Goal: Book appointment/travel/reservation

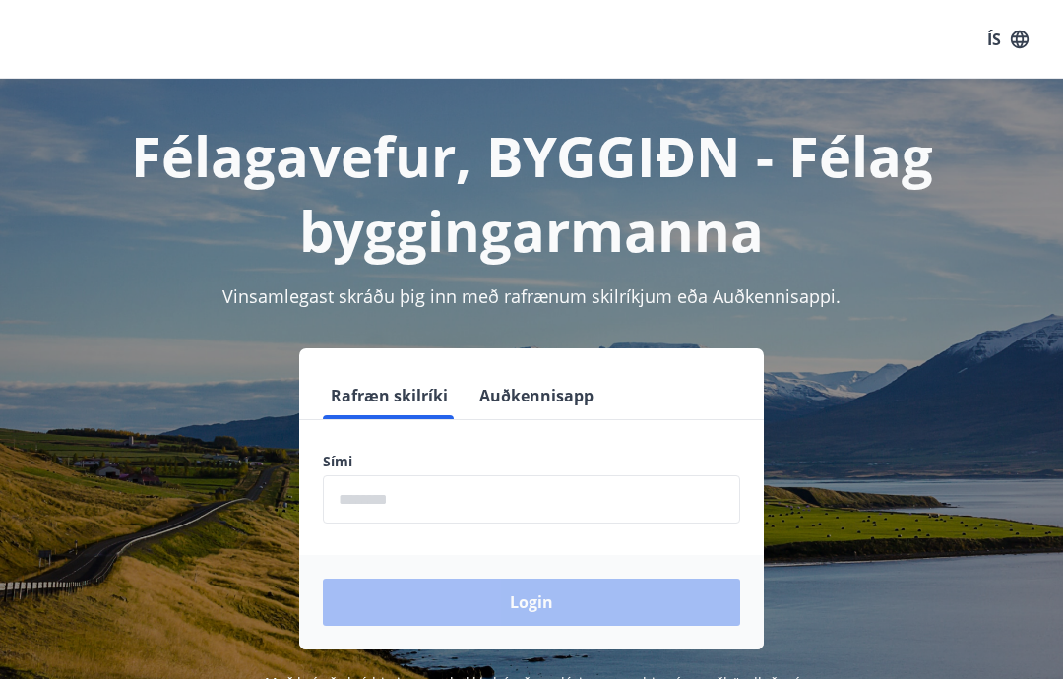
click at [498, 516] on input "phone" at bounding box center [531, 500] width 417 height 48
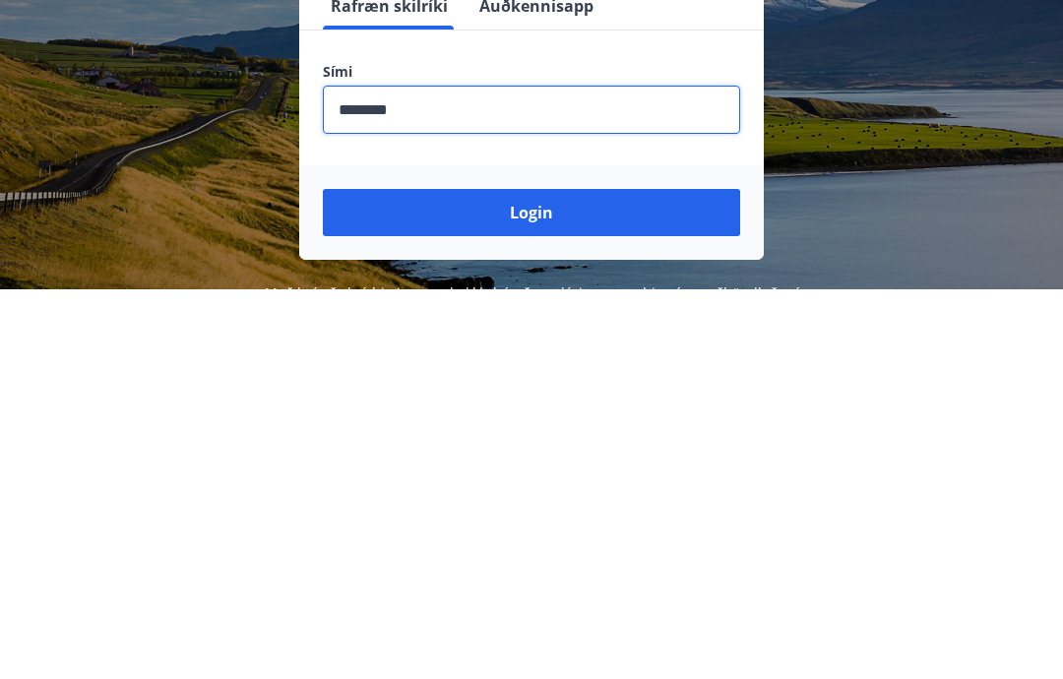
scroll to position [323, 0]
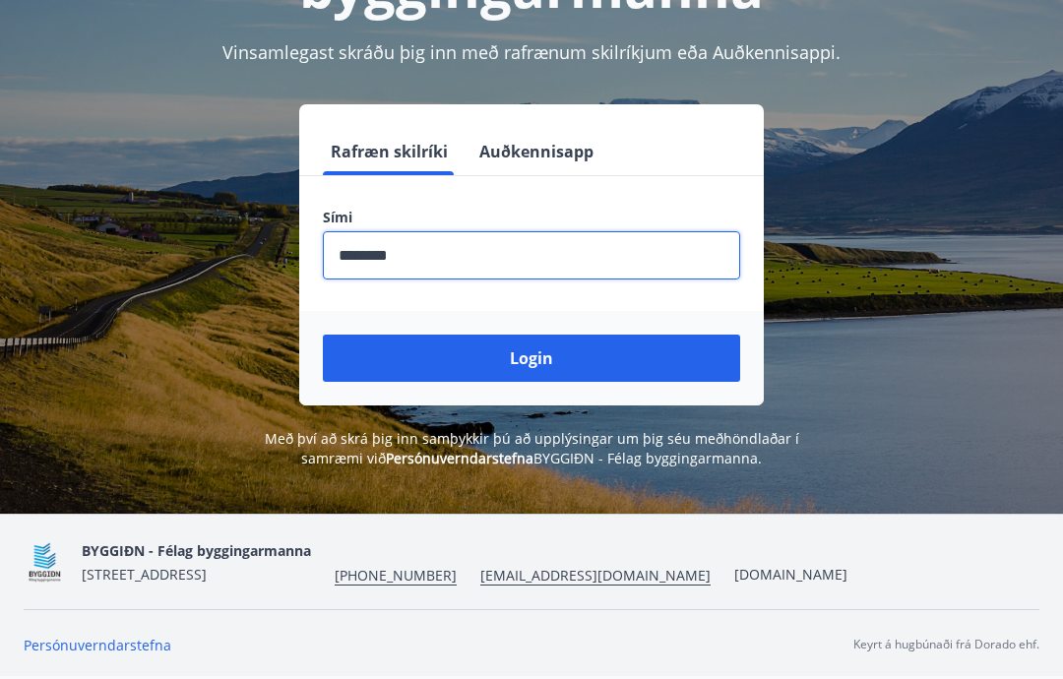
type input "********"
click at [643, 335] on button "Login" at bounding box center [531, 358] width 417 height 47
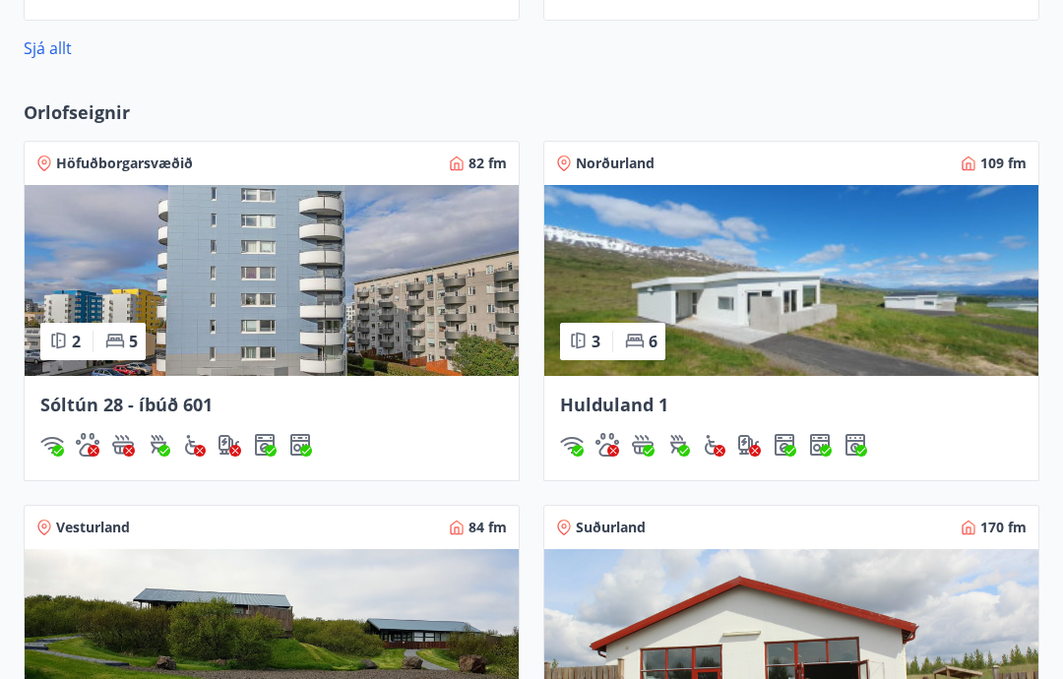
scroll to position [1210, 0]
click at [204, 416] on span "Sóltún 28 - íbúð 601" at bounding box center [126, 406] width 172 height 24
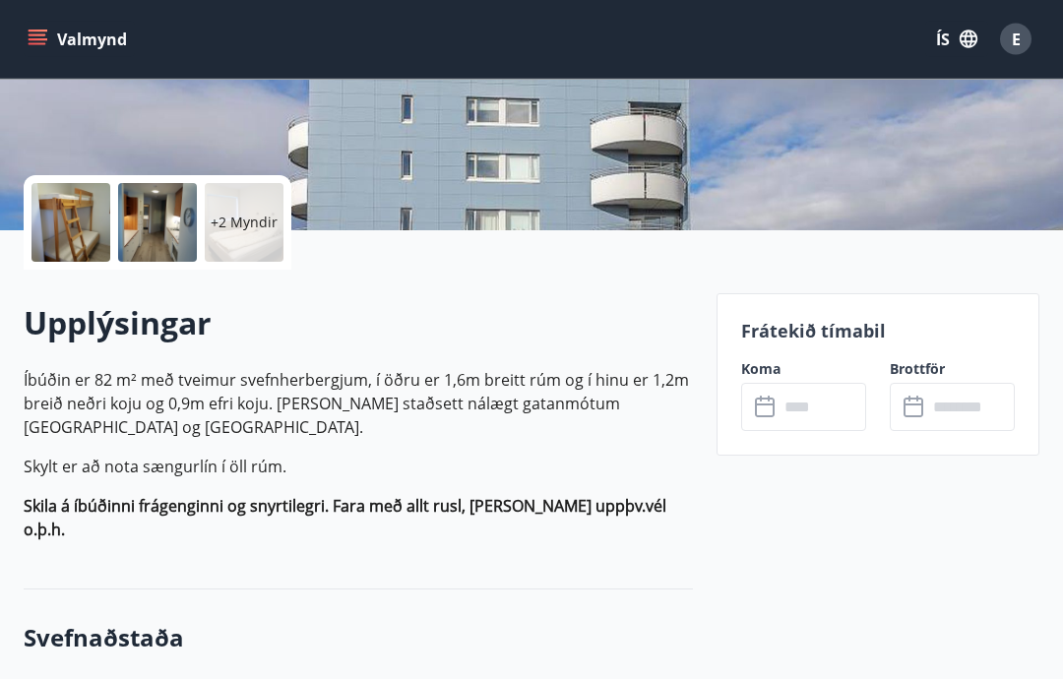
scroll to position [360, 0]
click at [795, 418] on input "text" at bounding box center [823, 407] width 88 height 48
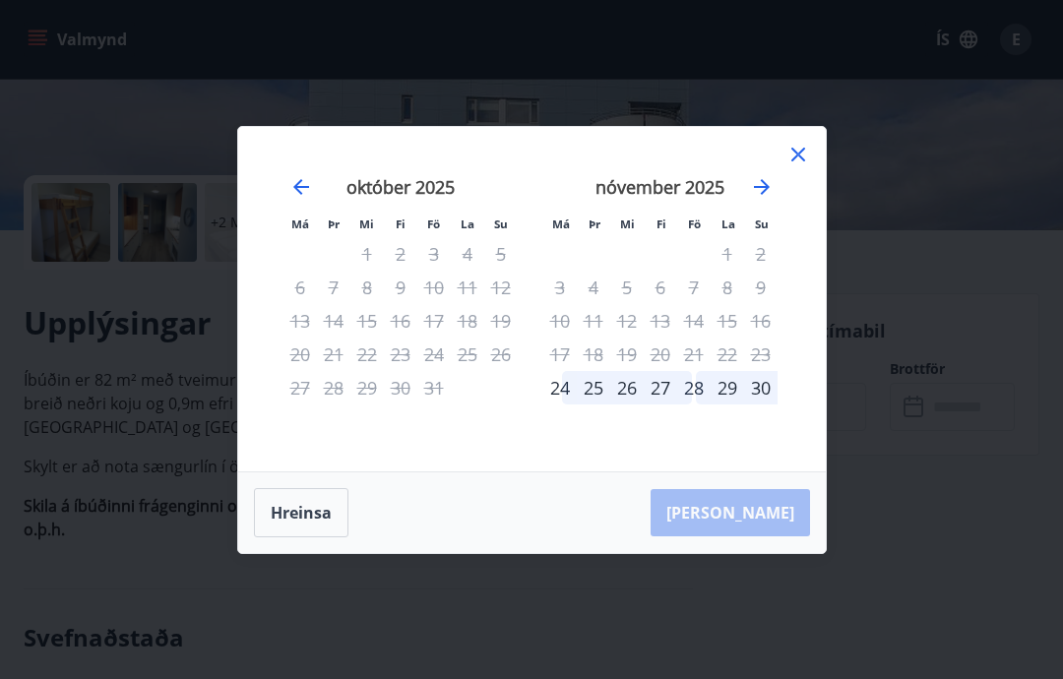
click at [800, 166] on icon at bounding box center [799, 155] width 24 height 24
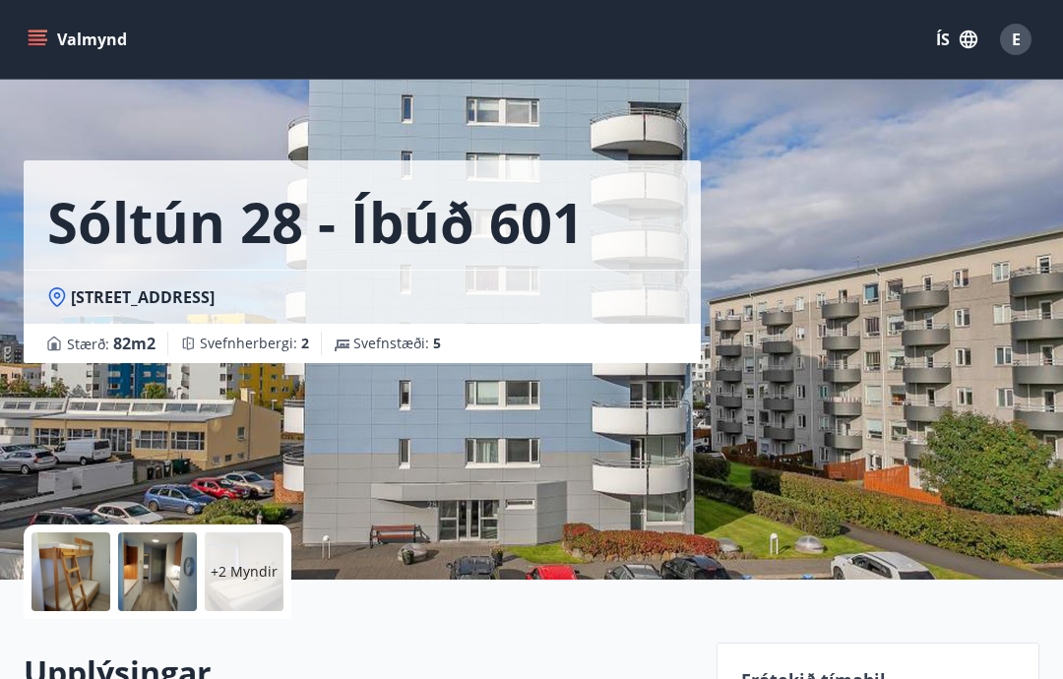
scroll to position [0, 0]
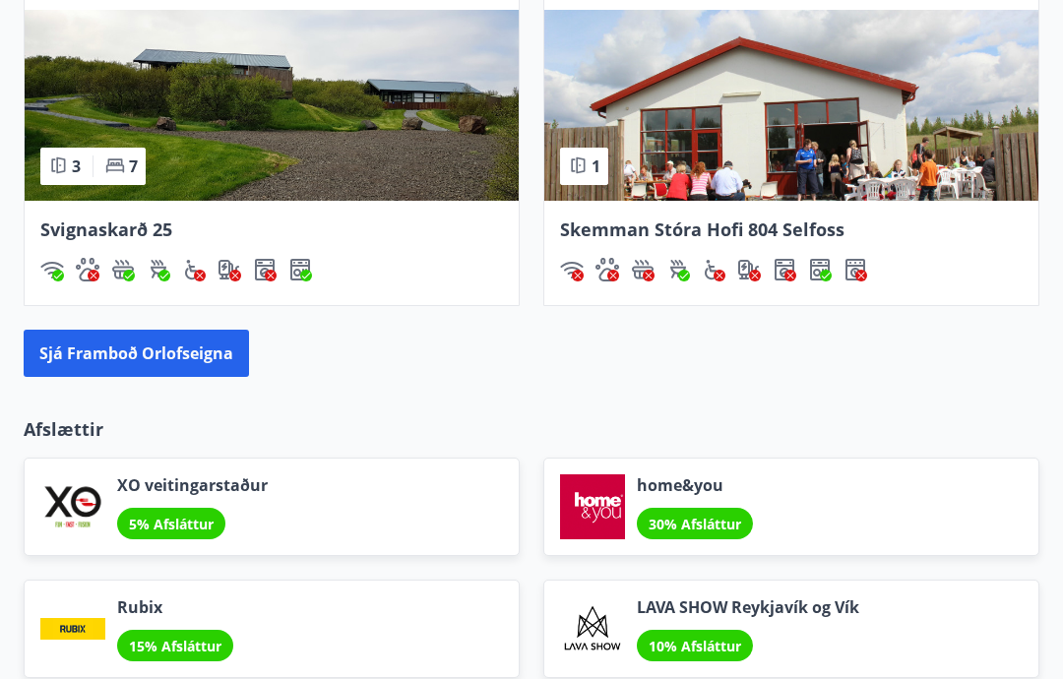
scroll to position [1728, 0]
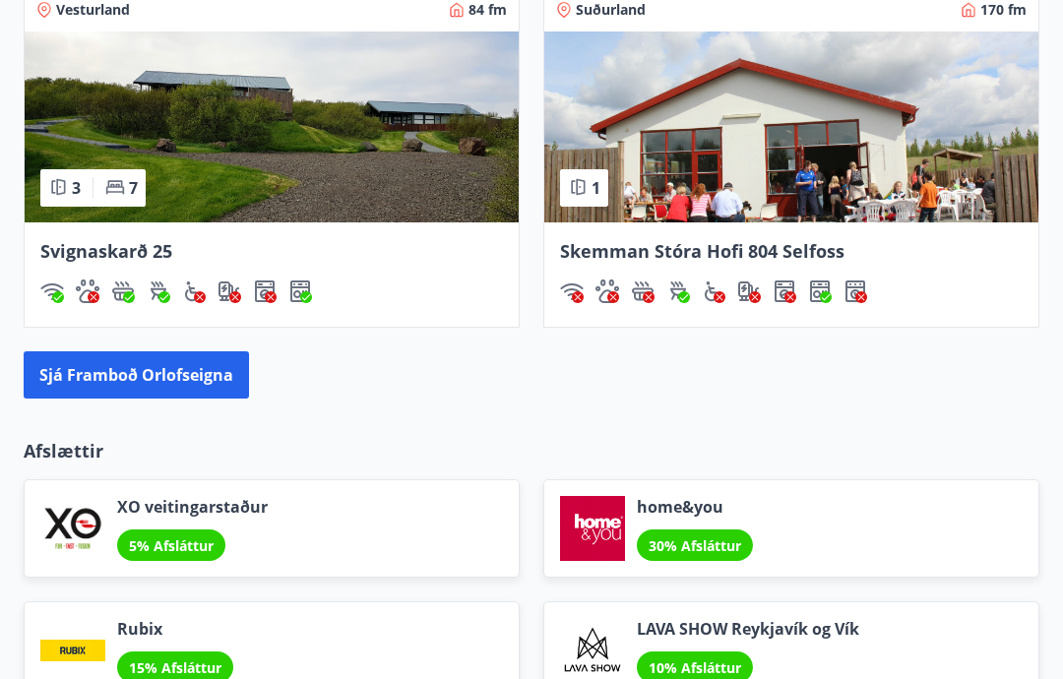
click at [219, 387] on button "Sjá framboð orlofseigna" at bounding box center [136, 375] width 225 height 47
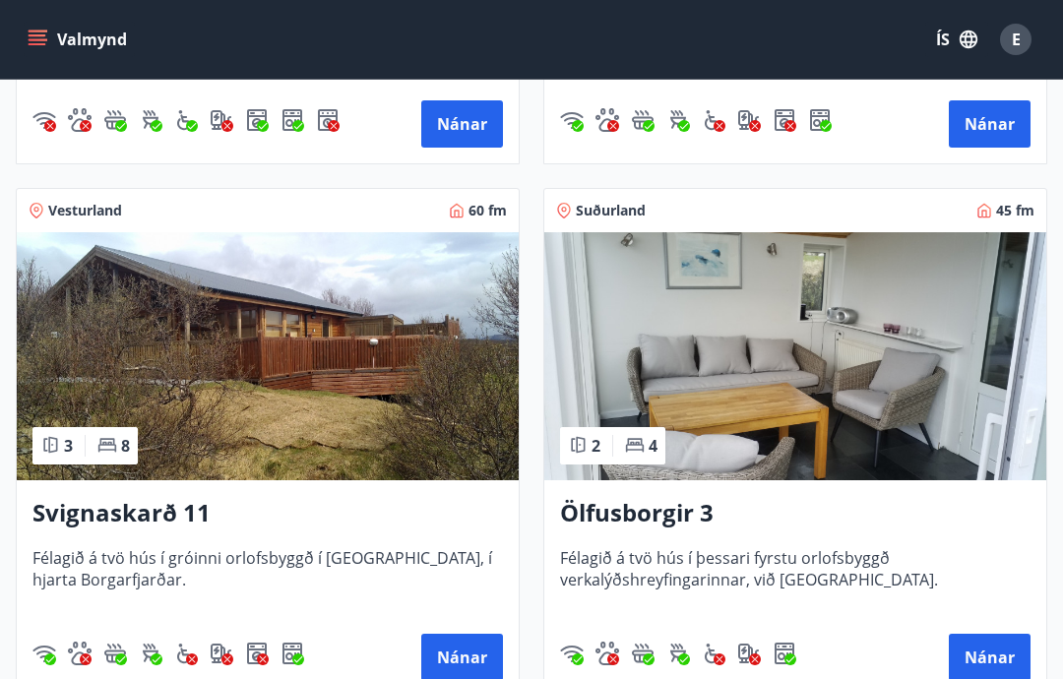
scroll to position [1407, 0]
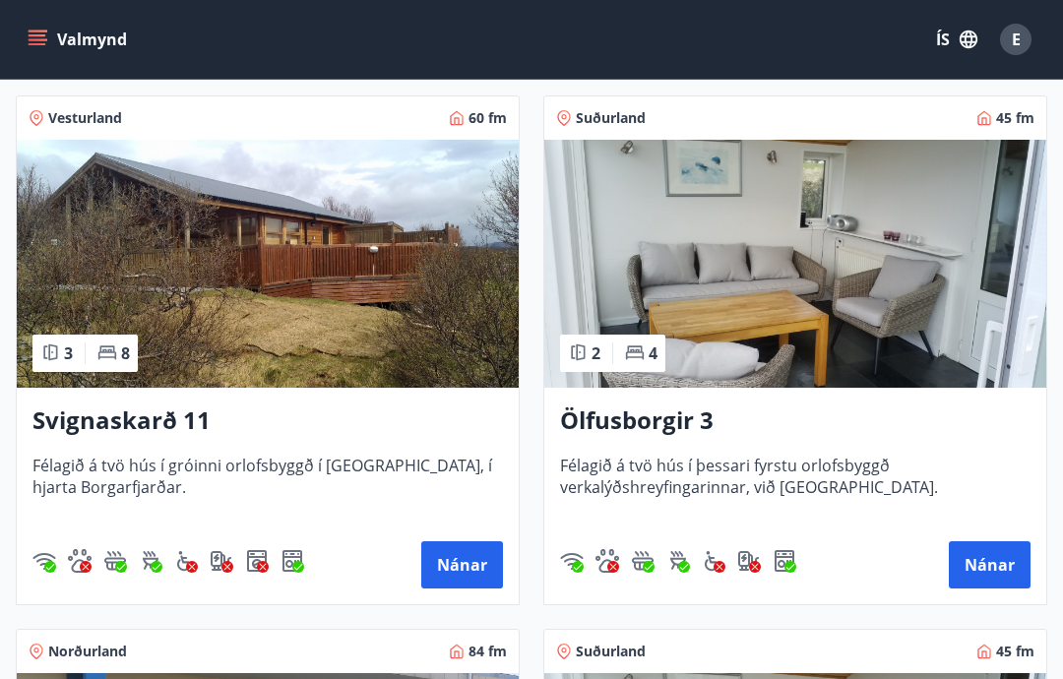
click at [1005, 573] on button "Nánar" at bounding box center [990, 565] width 82 height 47
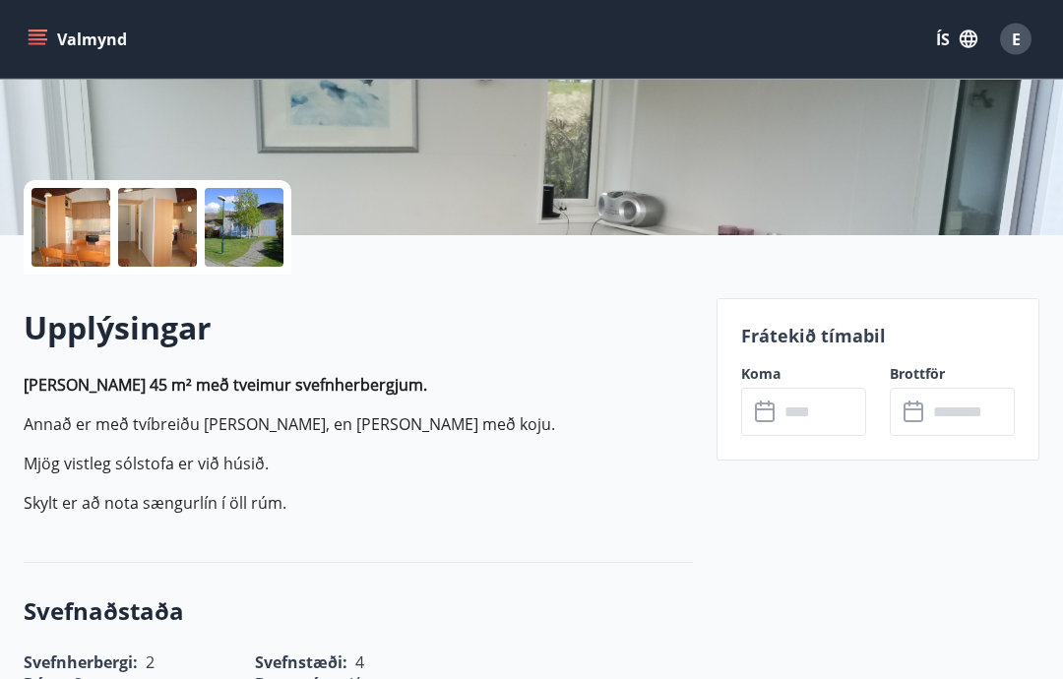
scroll to position [352, 0]
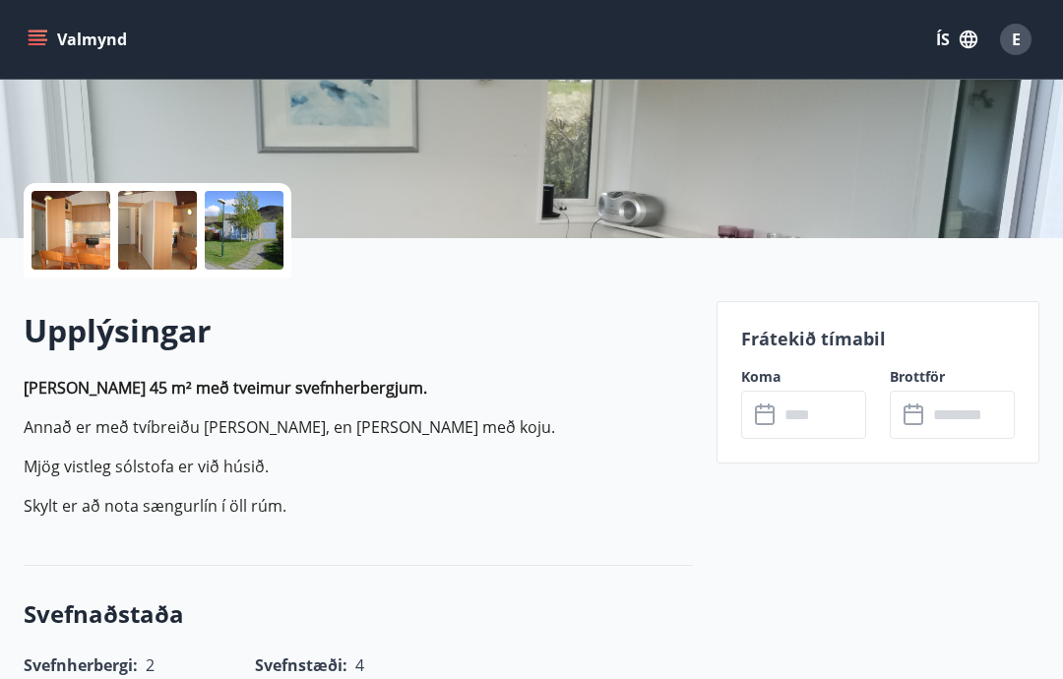
click at [797, 417] on input "text" at bounding box center [823, 415] width 88 height 48
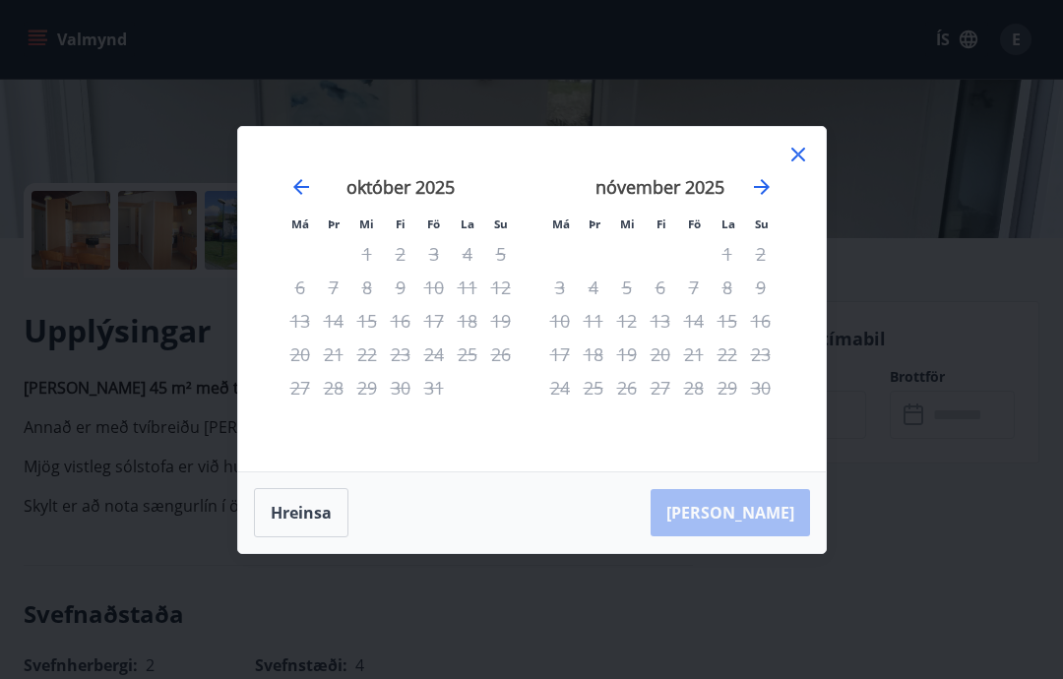
click at [773, 188] on icon "Move forward to switch to the next month." at bounding box center [762, 187] width 24 height 24
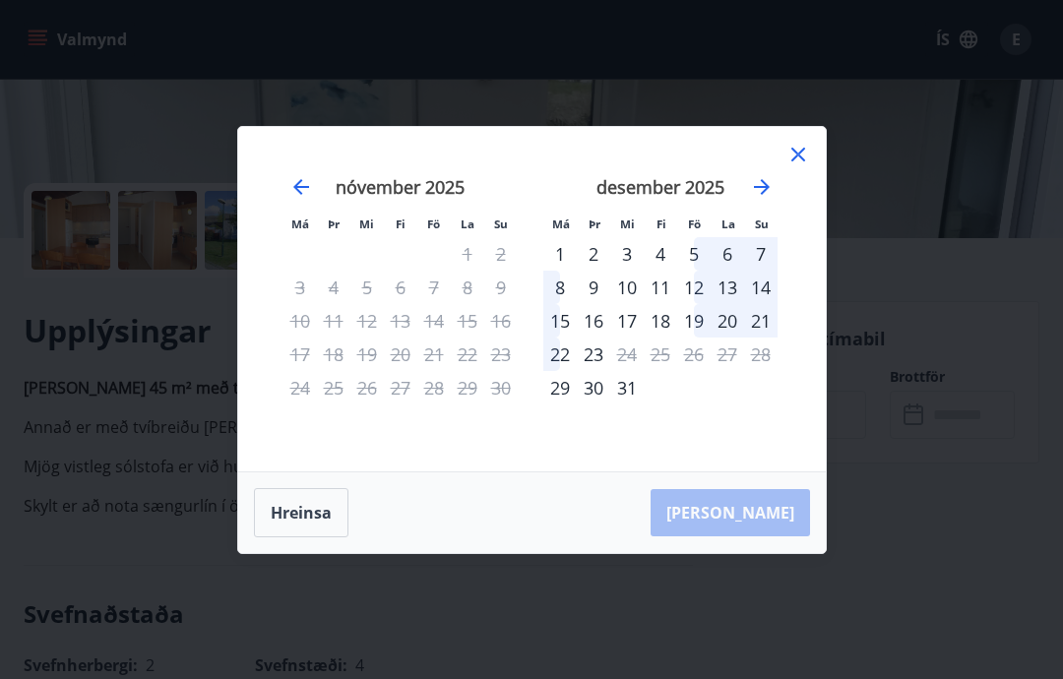
click at [768, 196] on icon "Move forward to switch to the next month." at bounding box center [762, 187] width 24 height 24
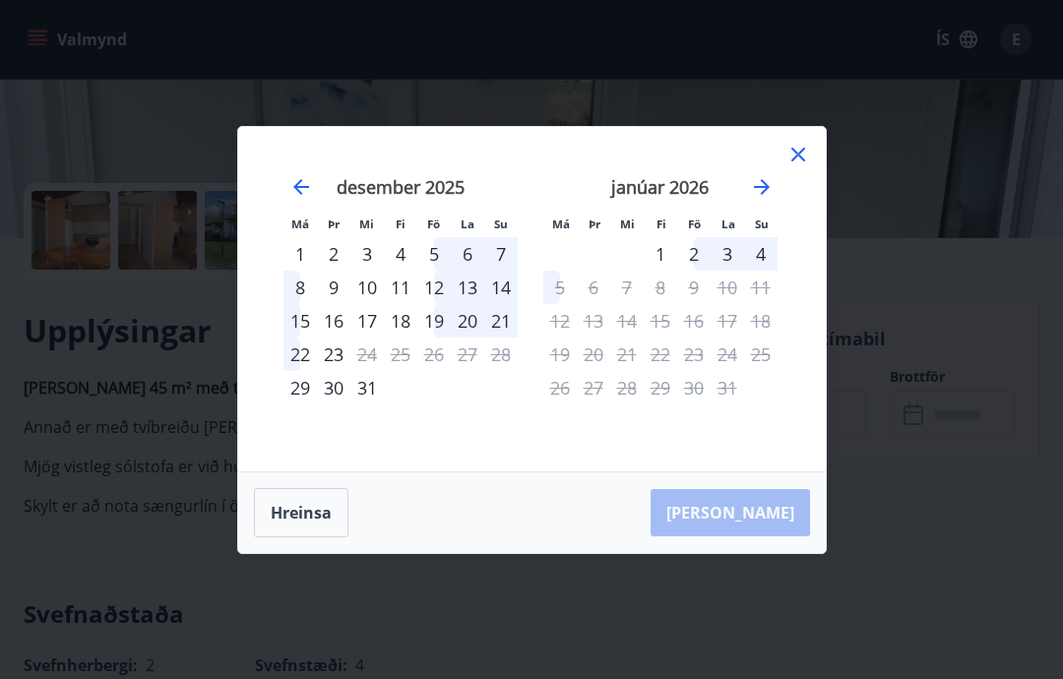
click at [771, 188] on icon "Move forward to switch to the next month." at bounding box center [762, 187] width 24 height 24
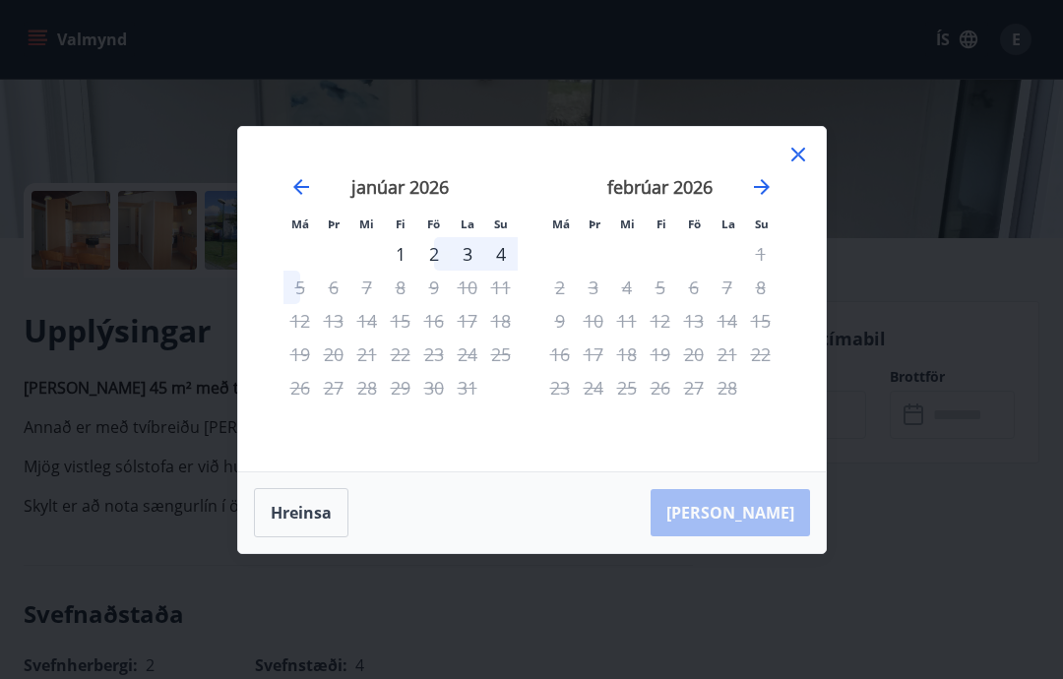
click at [768, 194] on icon "Move forward to switch to the next month." at bounding box center [762, 187] width 24 height 24
click at [768, 192] on icon "Move forward to switch to the next month." at bounding box center [762, 187] width 24 height 24
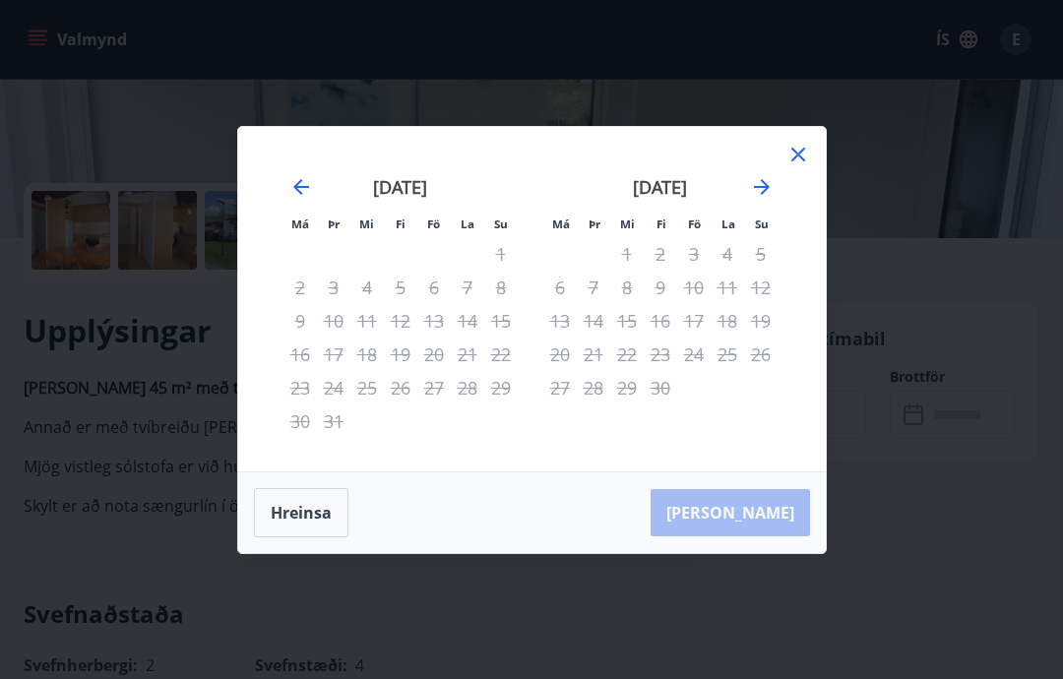
click at [316, 522] on button "Hreinsa" at bounding box center [301, 512] width 95 height 49
click at [318, 525] on button "Hreinsa" at bounding box center [301, 512] width 95 height 49
click at [299, 196] on icon "Move backward to switch to the previous month." at bounding box center [301, 187] width 24 height 24
click at [301, 196] on icon "Move backward to switch to the previous month." at bounding box center [301, 187] width 24 height 24
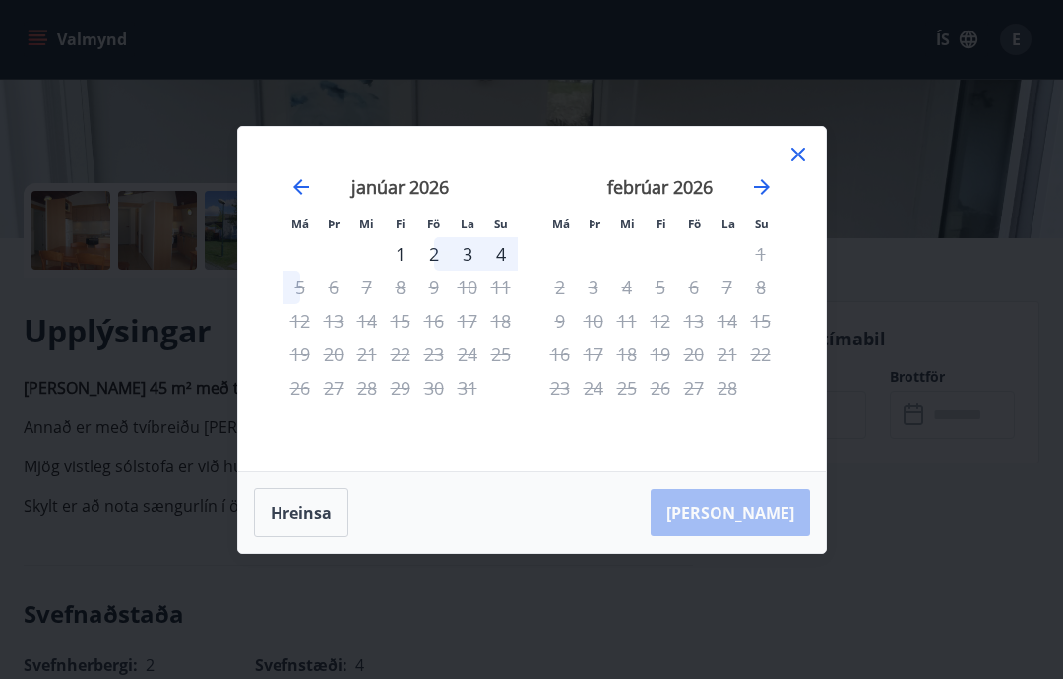
click at [299, 195] on icon "Move backward to switch to the previous month." at bounding box center [301, 187] width 24 height 24
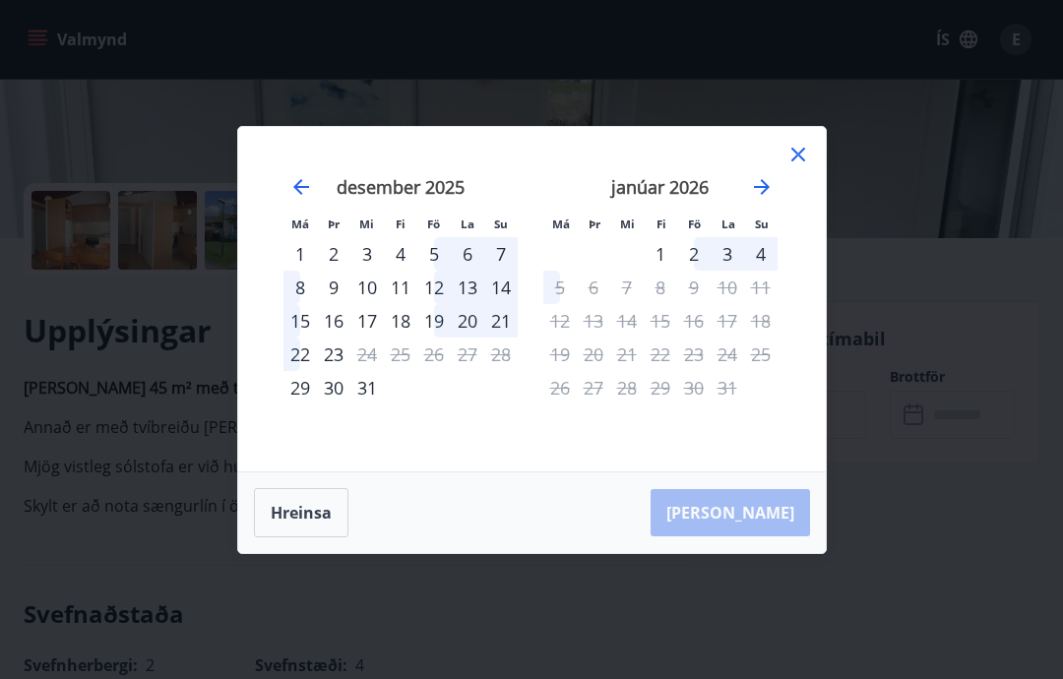
click at [312, 195] on icon "Move backward to switch to the previous month." at bounding box center [301, 187] width 24 height 24
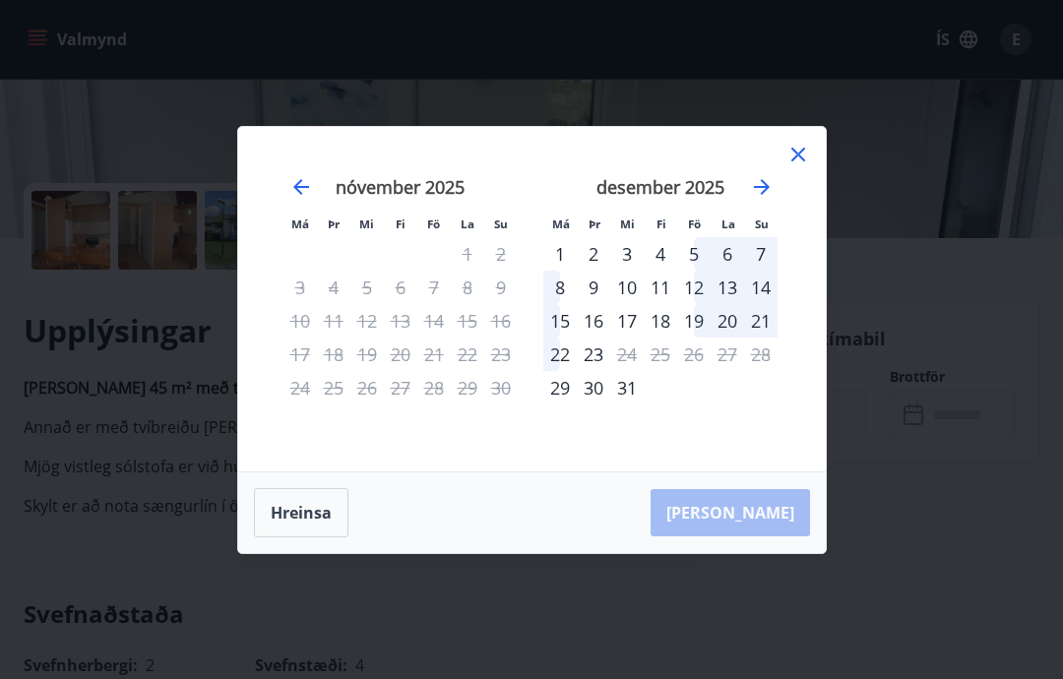
click at [305, 197] on icon "Move backward to switch to the previous month." at bounding box center [301, 187] width 24 height 24
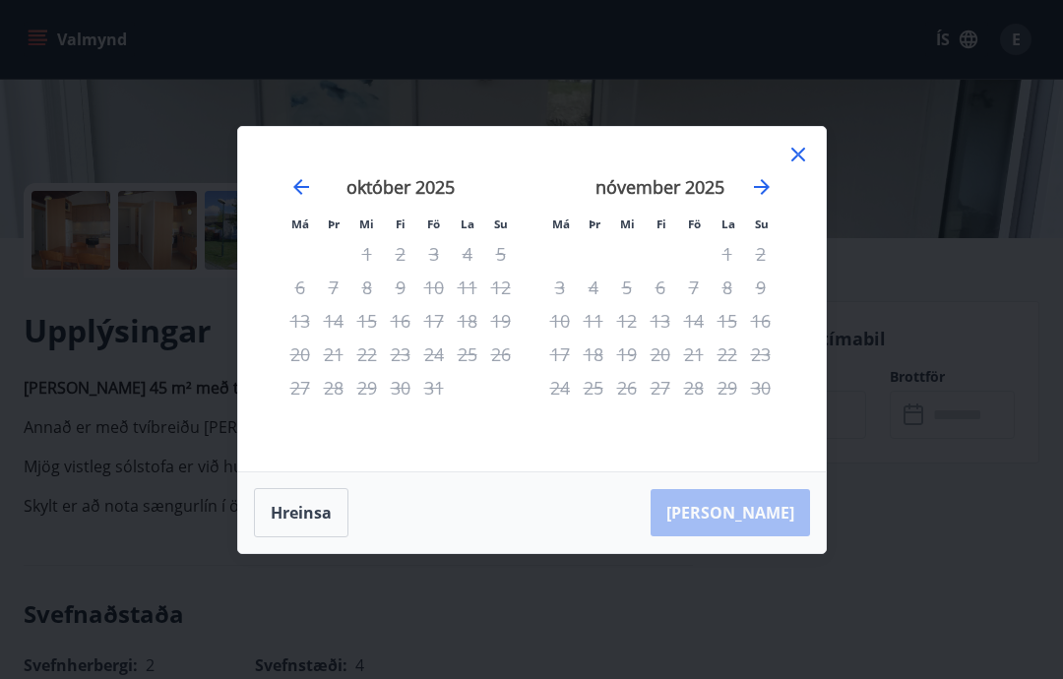
click at [889, 168] on div "Má Þr Mi Fi Fö La Su Má Þr Mi Fi Fö La Su [DATE] 1 2 3 4 5 6 7 8 9 10 11 12 13 …" at bounding box center [531, 339] width 1063 height 679
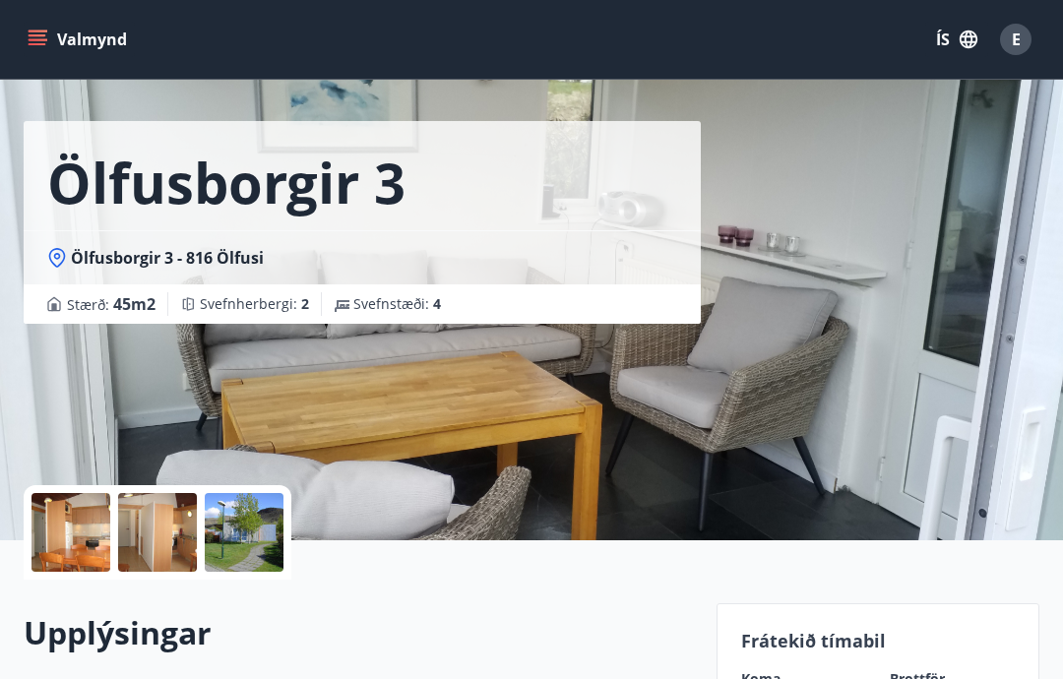
scroll to position [0, 0]
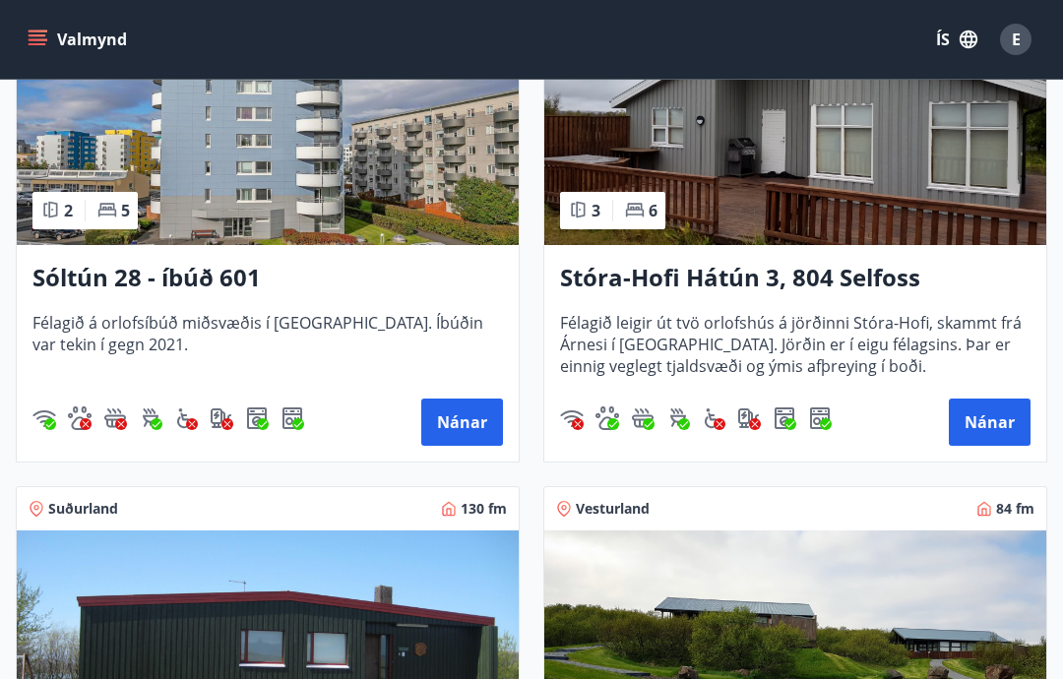
scroll to position [481, 0]
